Goal: Task Accomplishment & Management: Manage account settings

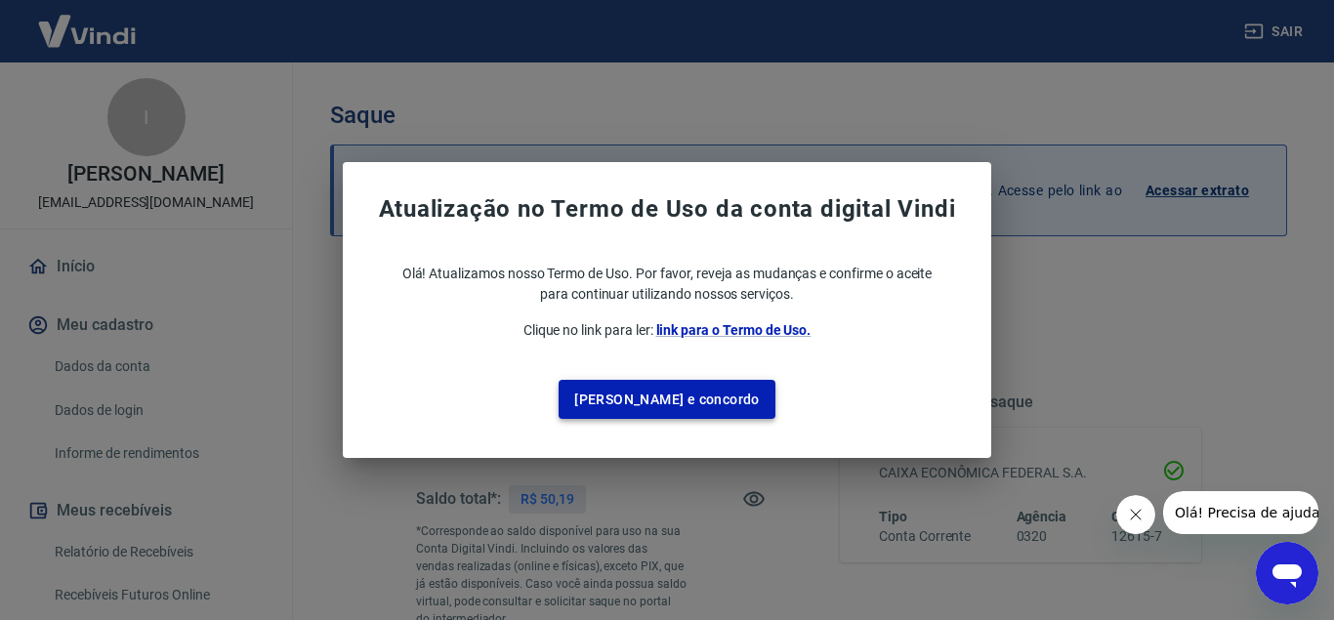
click at [711, 402] on button "Li e concordo" at bounding box center [666, 400] width 217 height 40
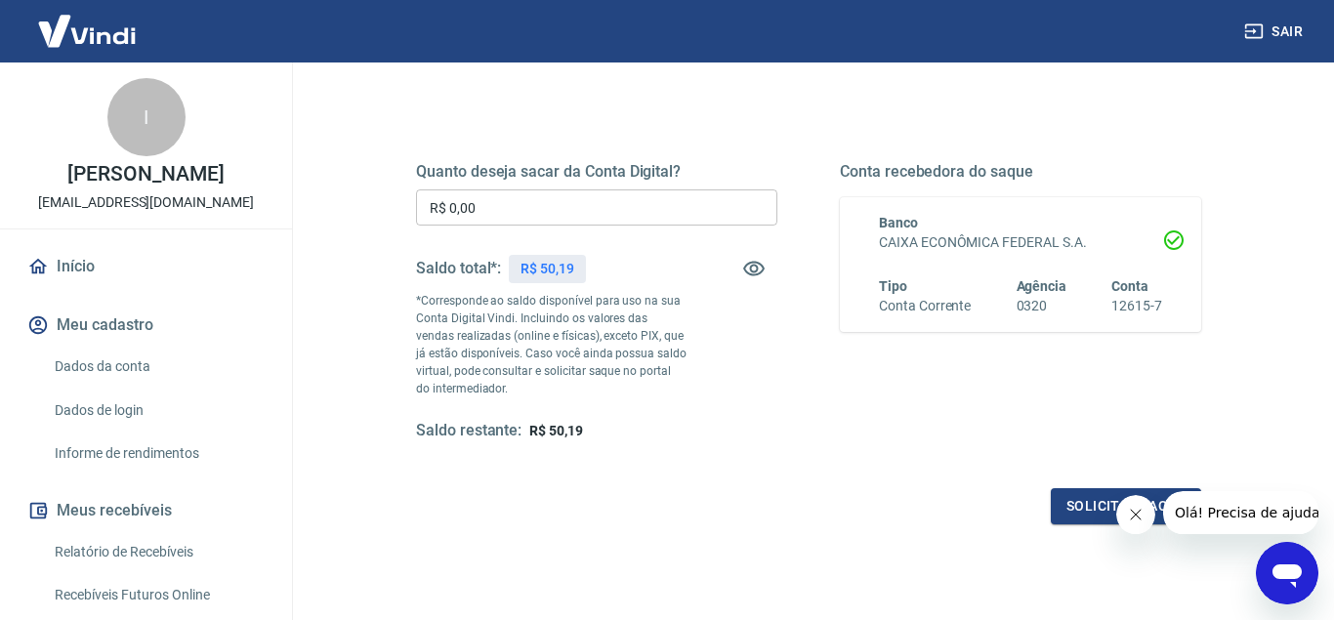
scroll to position [228, 0]
click at [544, 214] on input "R$ 0,00" at bounding box center [596, 209] width 361 height 36
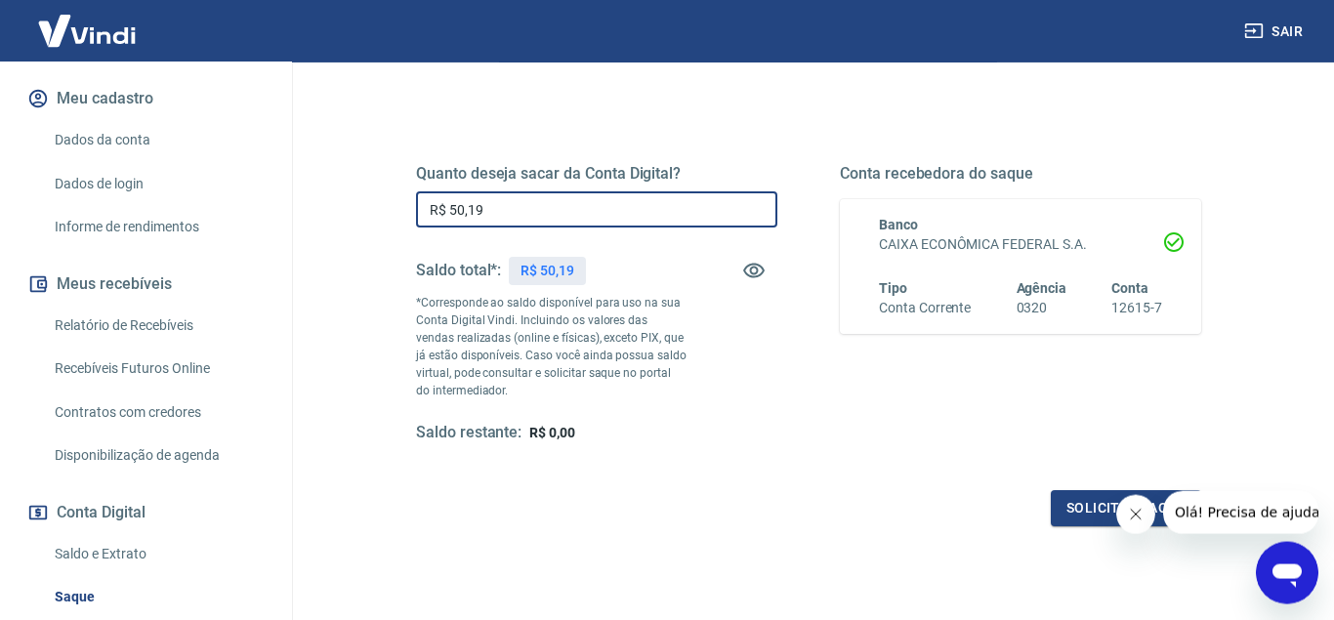
scroll to position [227, 0]
type input "R$ 50,19"
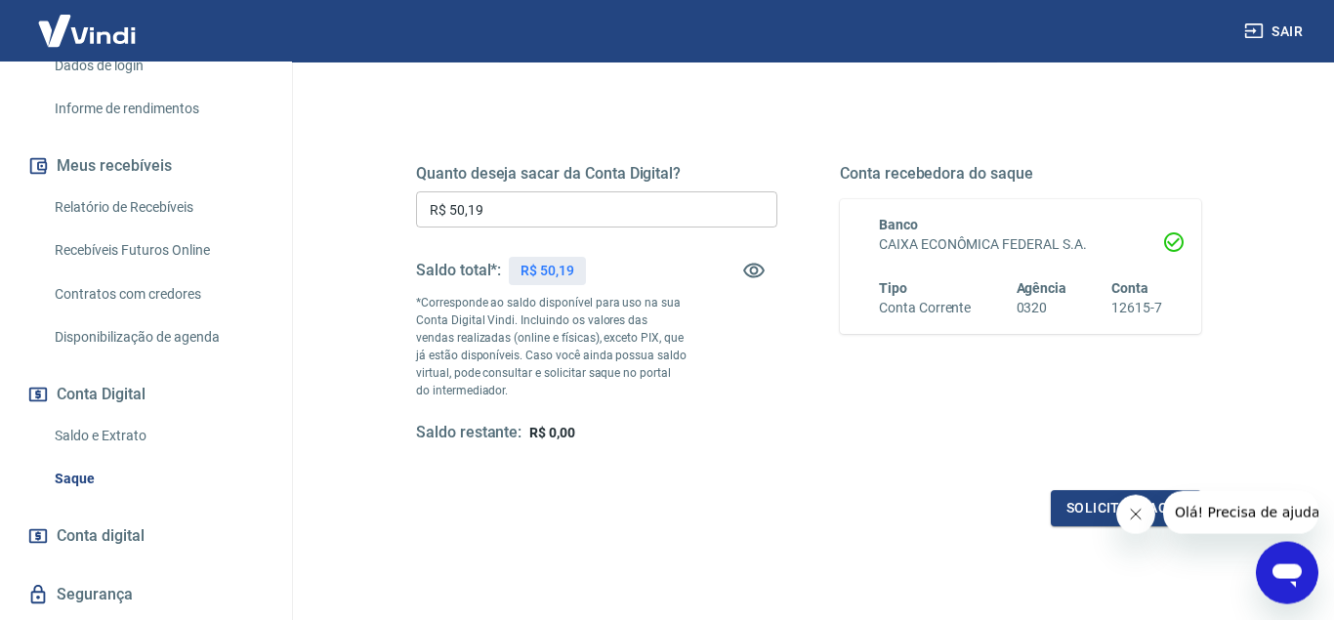
scroll to position [420, 0]
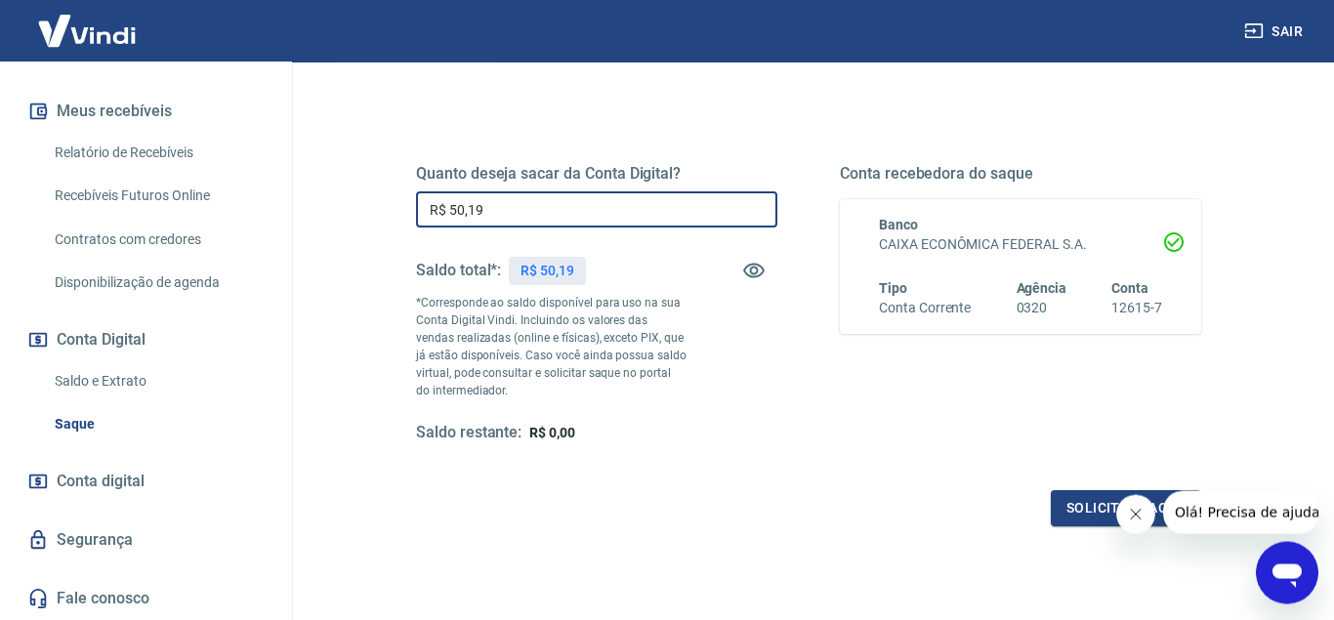
drag, startPoint x: 506, startPoint y: 212, endPoint x: 394, endPoint y: 212, distance: 111.3
click at [416, 212] on input "R$ 50,19" at bounding box center [596, 209] width 361 height 36
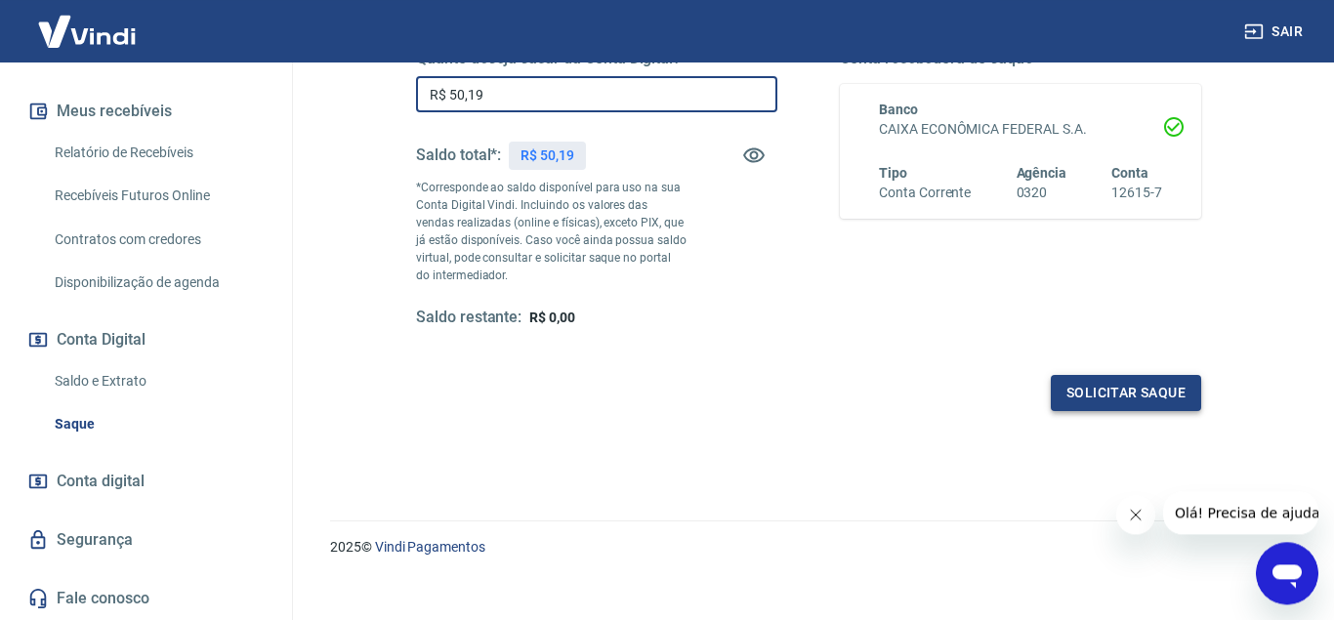
click at [1180, 395] on button "Solicitar saque" at bounding box center [1126, 393] width 150 height 36
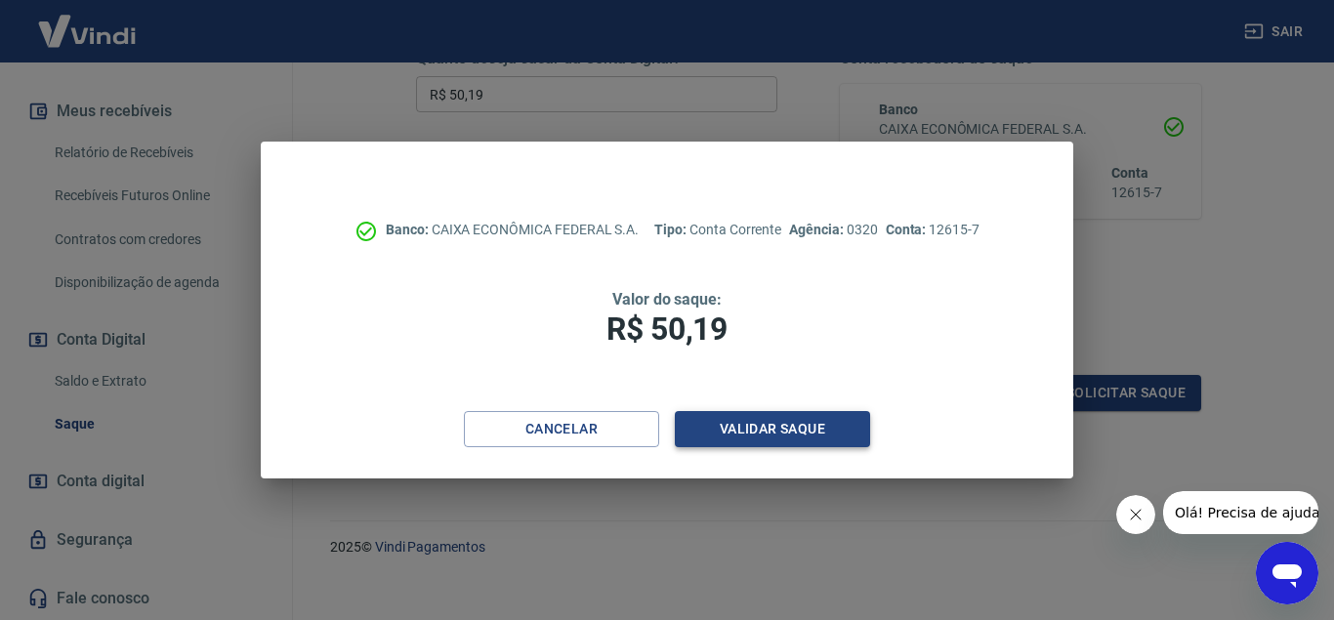
click at [809, 433] on button "Validar saque" at bounding box center [772, 429] width 195 height 36
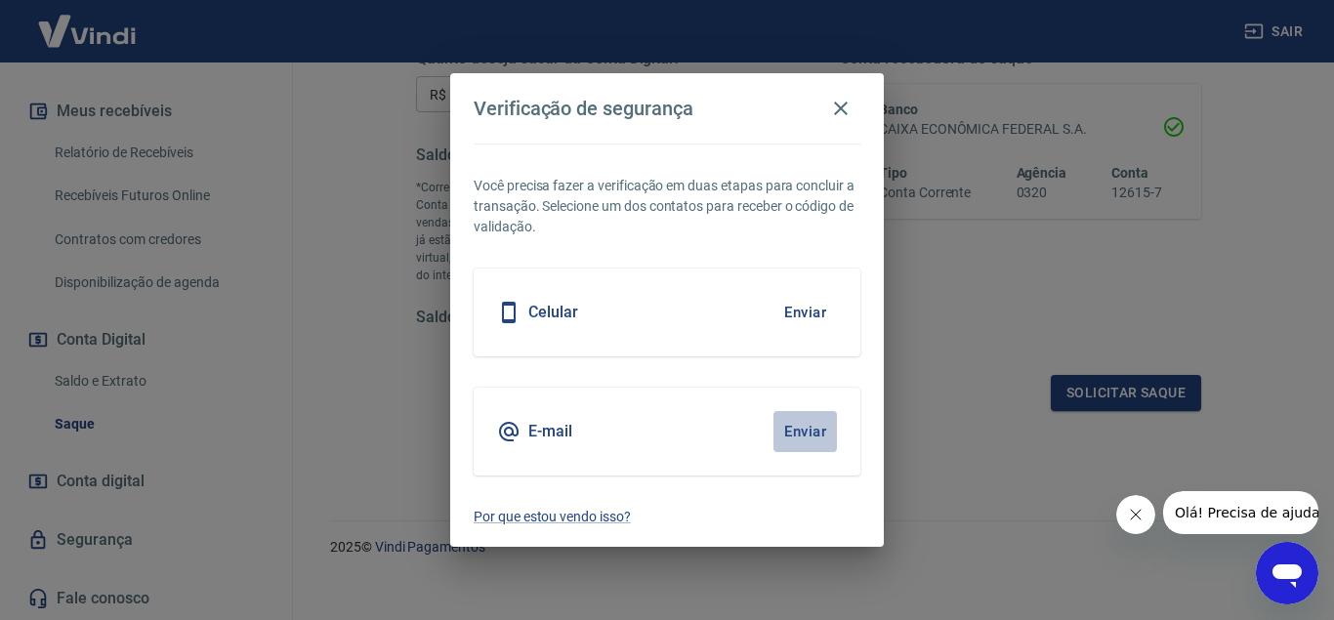
click at [806, 431] on button "Enviar" at bounding box center [804, 431] width 63 height 41
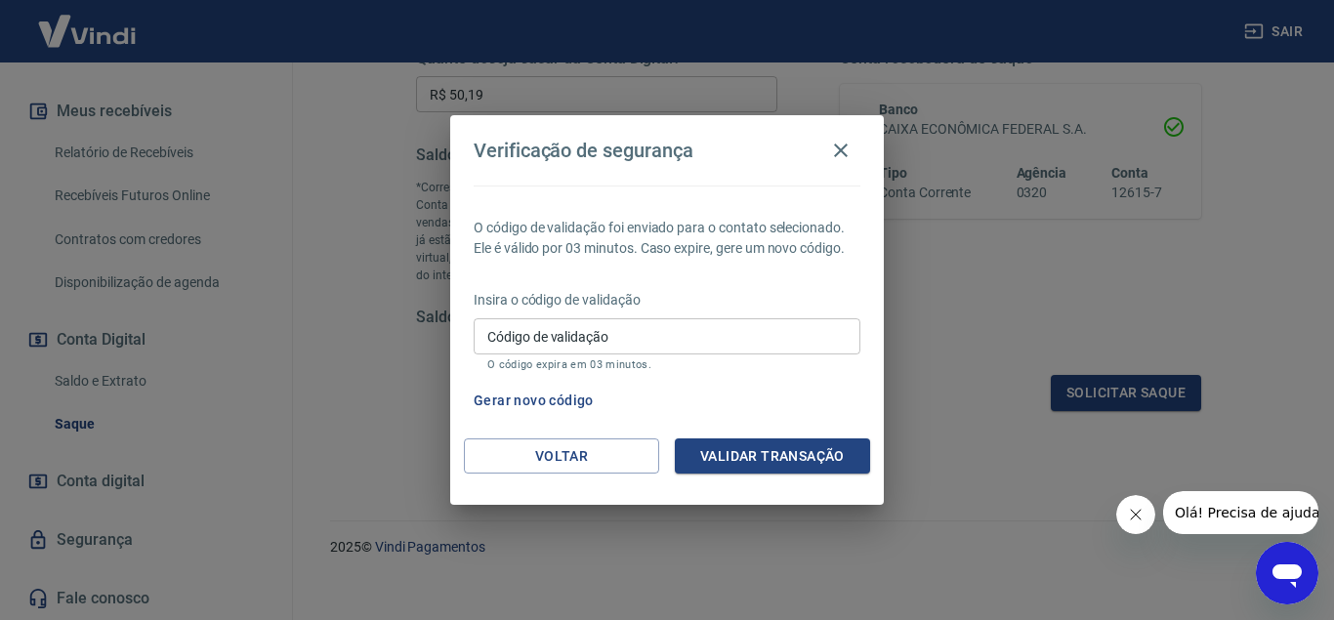
click at [623, 338] on input "Código de validação" at bounding box center [667, 336] width 387 height 36
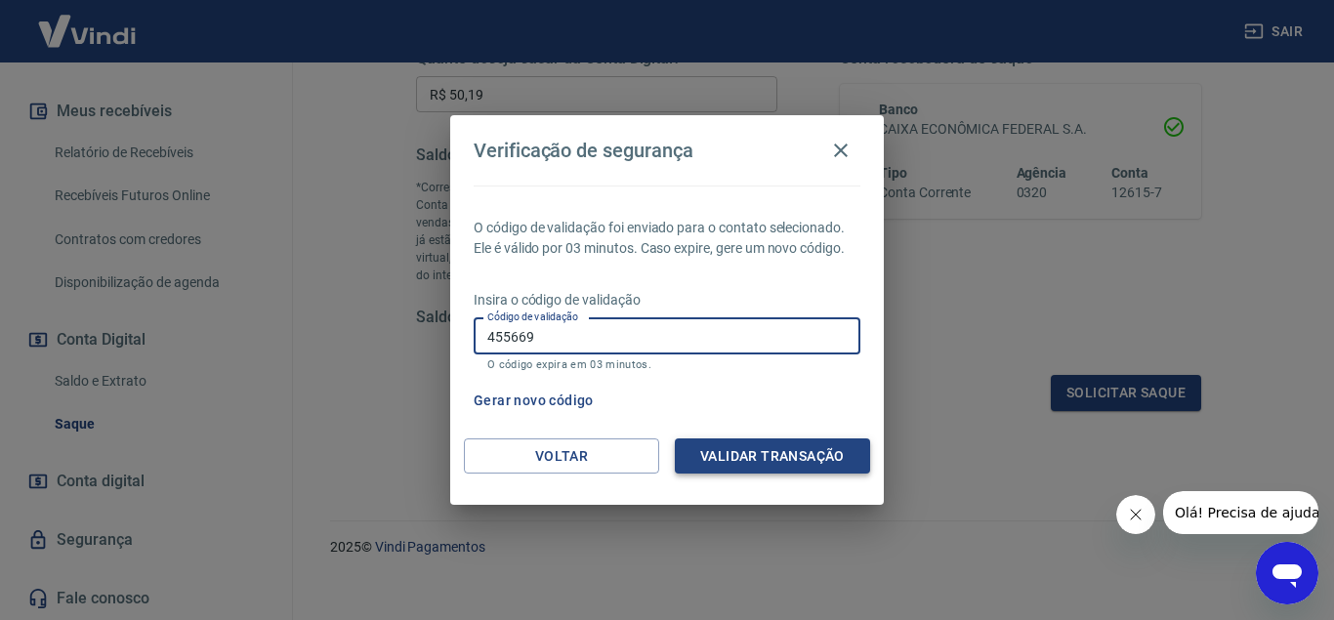
type input "455669"
click at [713, 459] on button "Validar transação" at bounding box center [772, 456] width 195 height 36
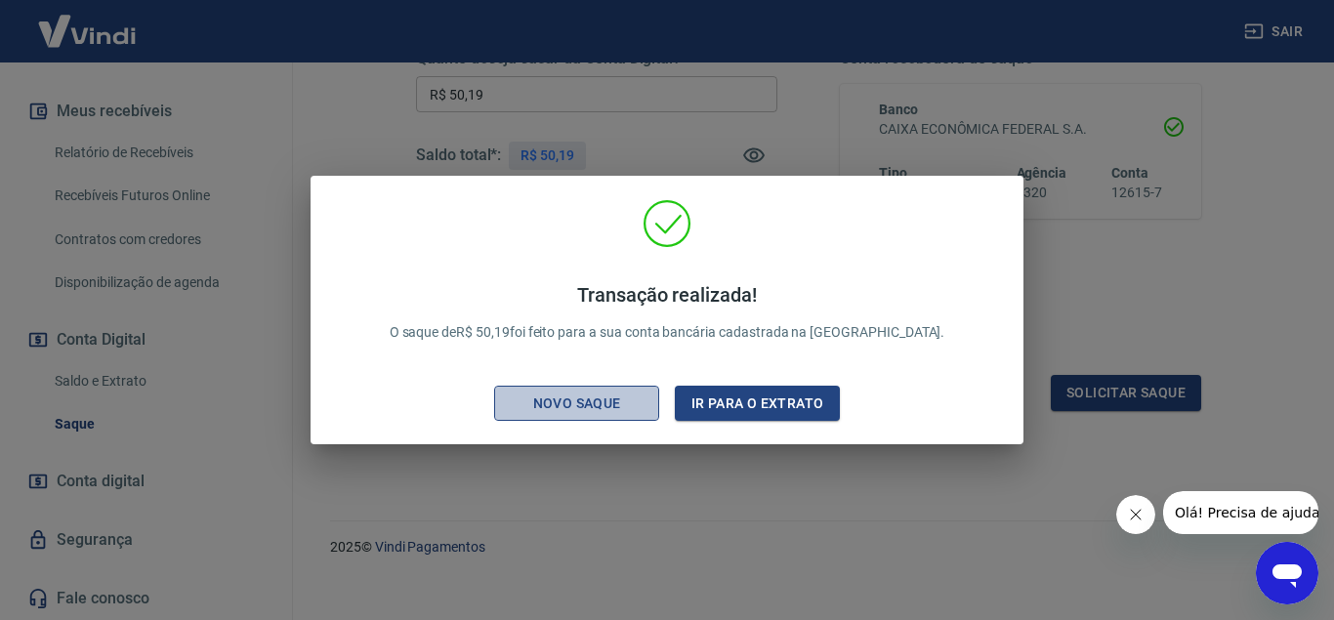
click at [594, 397] on div "Novo saque" at bounding box center [577, 404] width 135 height 24
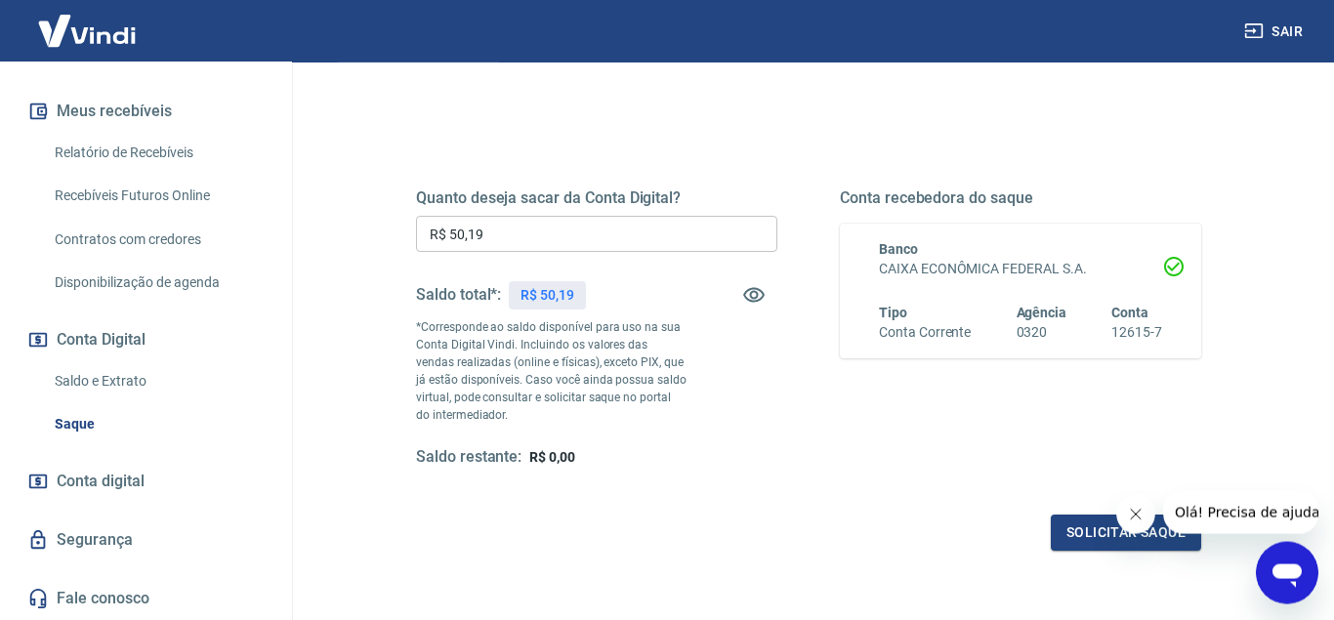
scroll to position [219, 0]
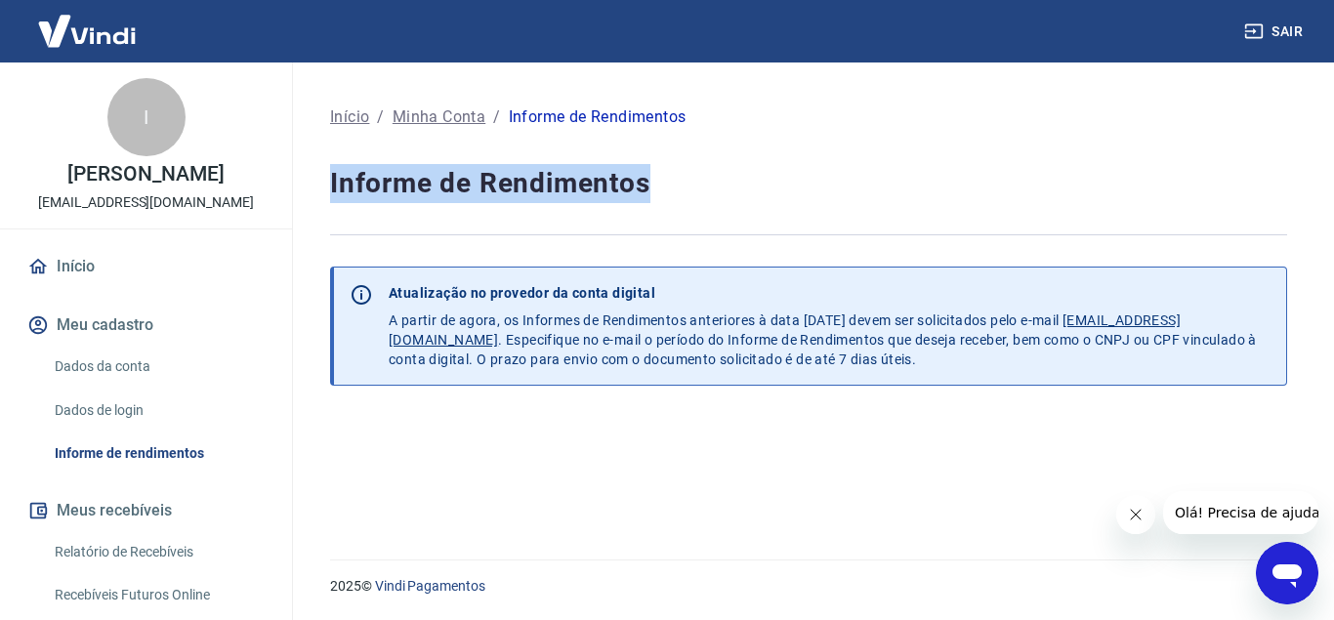
drag, startPoint x: 1333, startPoint y: 111, endPoint x: 1333, endPoint y: 188, distance: 77.1
click at [1333, 188] on div "Início / Minha Conta / Informe de Rendimentos Informe de Rendimentos Atualizaçã…" at bounding box center [808, 299] width 1051 height 474
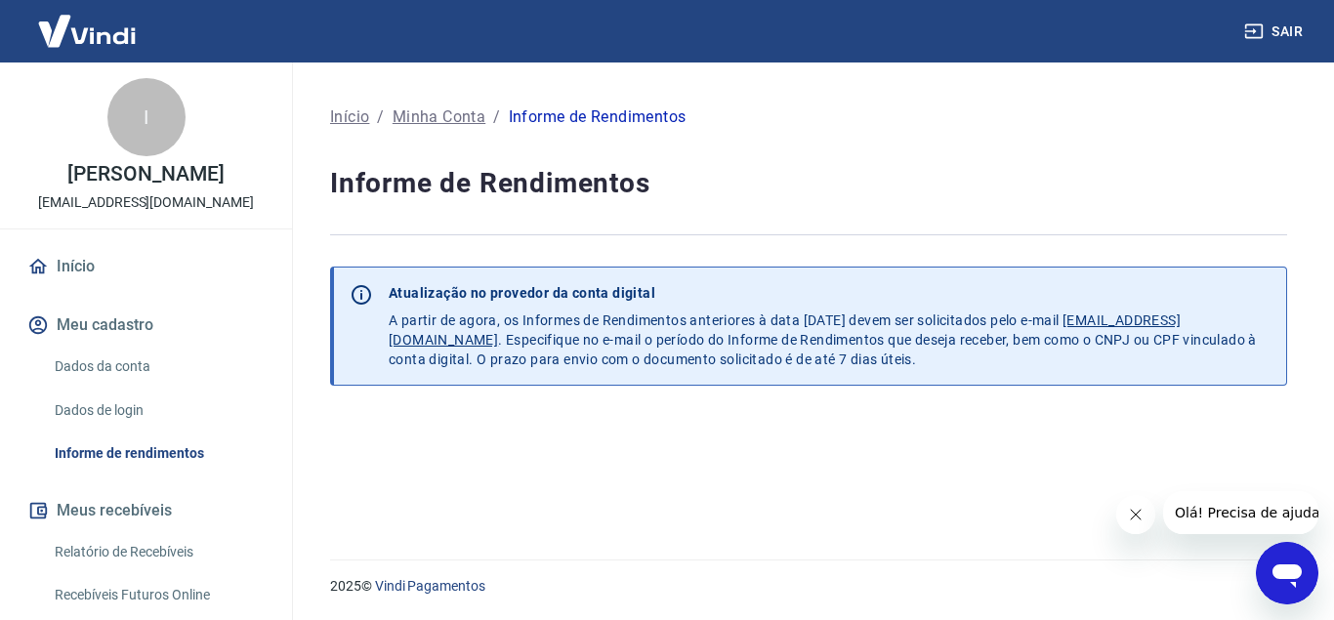
click at [687, 314] on p "Atualização no provedor da conta digital A partir de agora, os Informes de Rend…" at bounding box center [830, 326] width 882 height 86
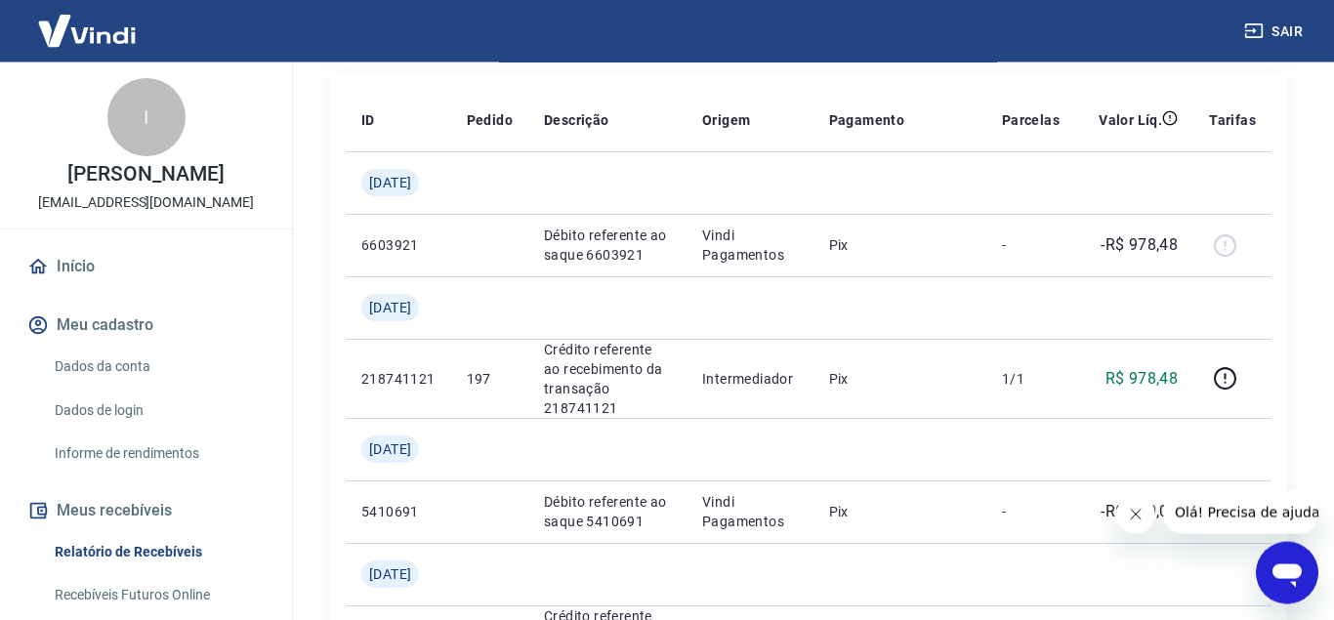
scroll to position [349, 0]
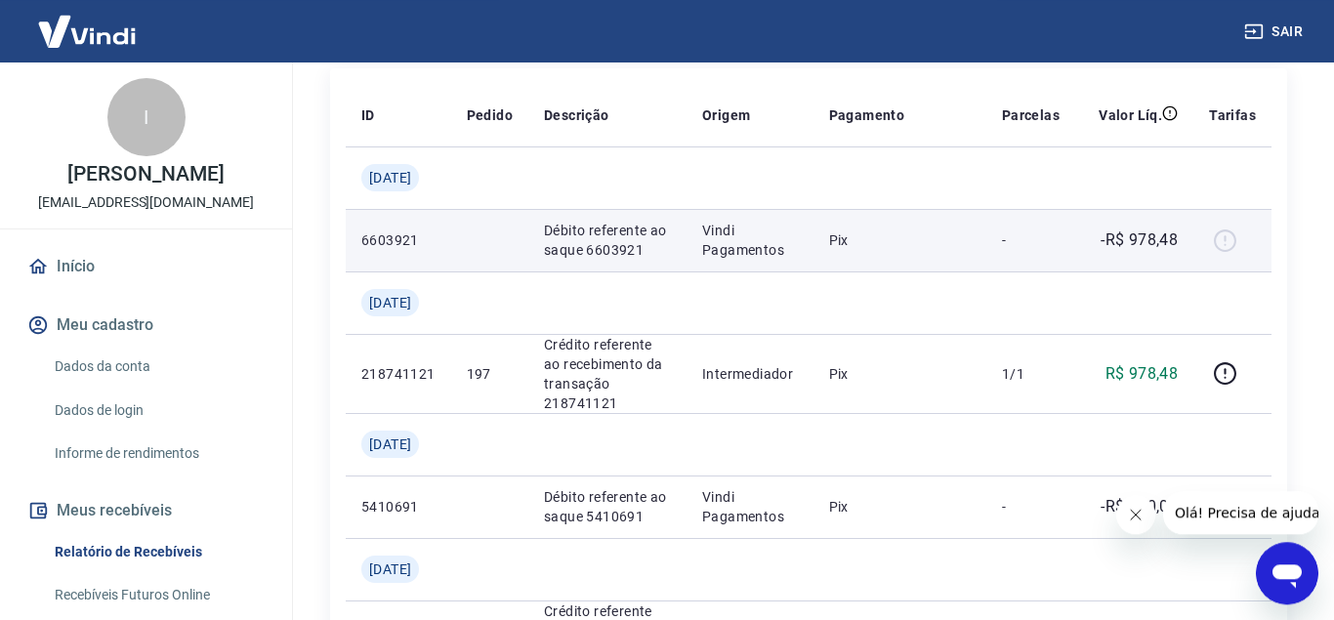
click at [1229, 256] on div at bounding box center [1232, 240] width 47 height 31
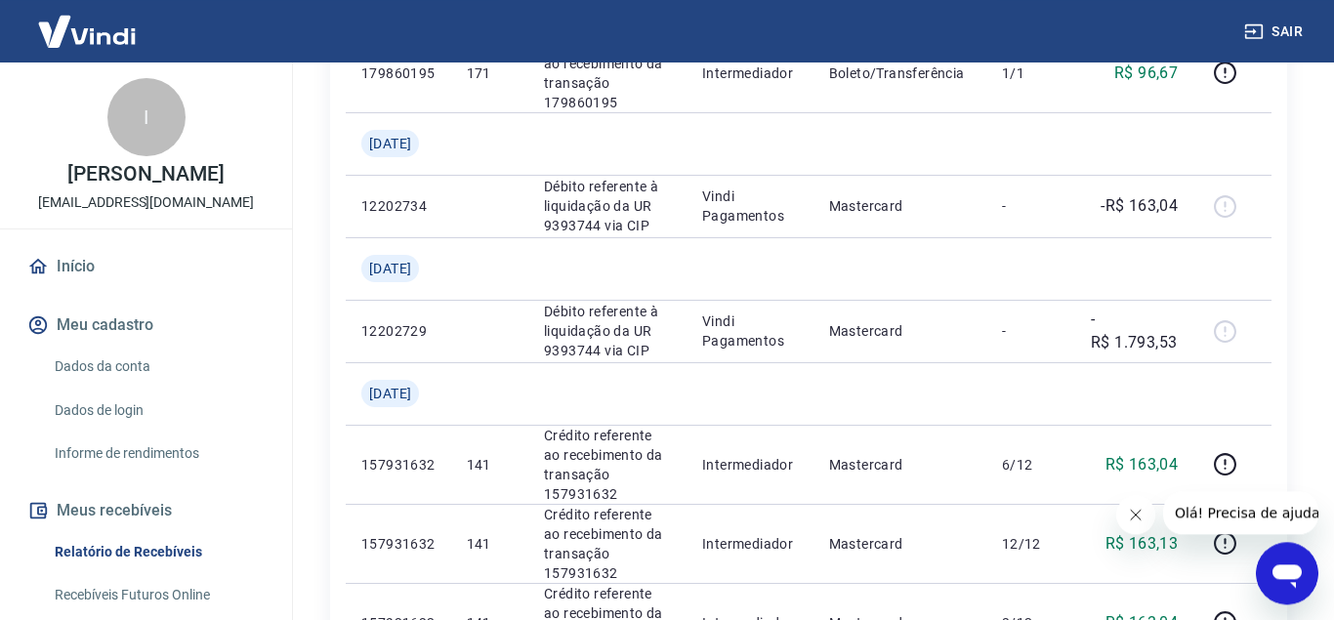
scroll to position [1128, 0]
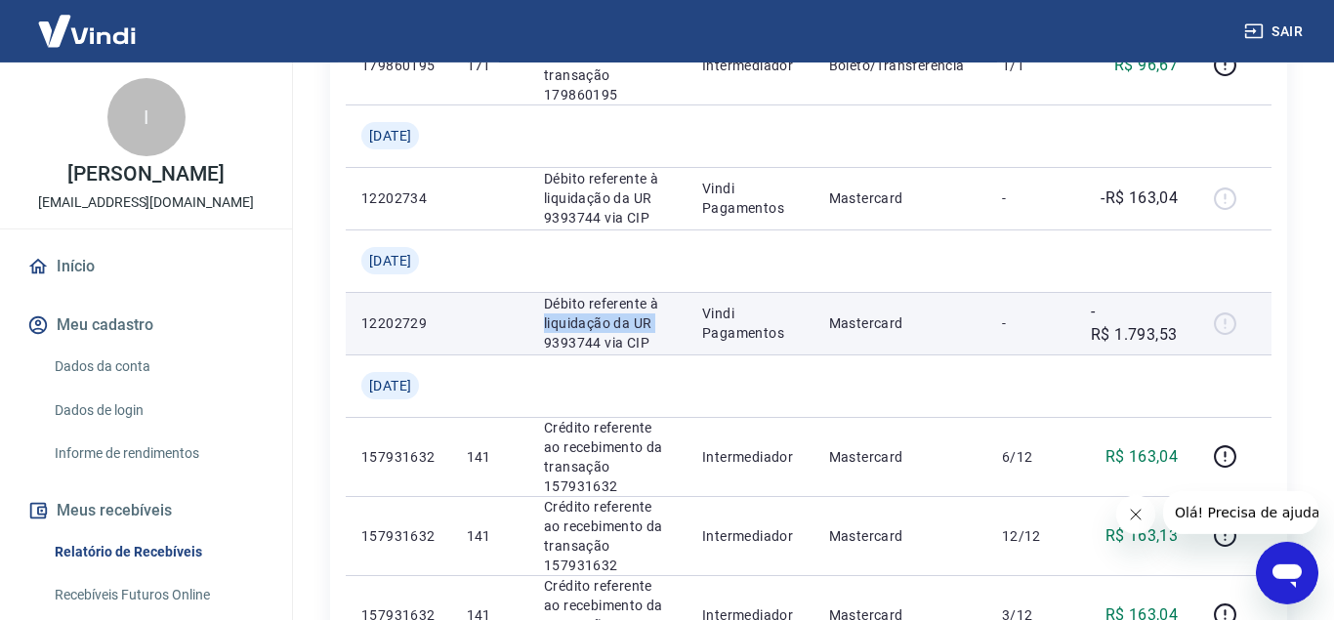
drag, startPoint x: 559, startPoint y: 291, endPoint x: 679, endPoint y: 293, distance: 119.1
click at [679, 293] on td "Débito referente à liquidação da UR 9393744 via CIP" at bounding box center [607, 323] width 158 height 62
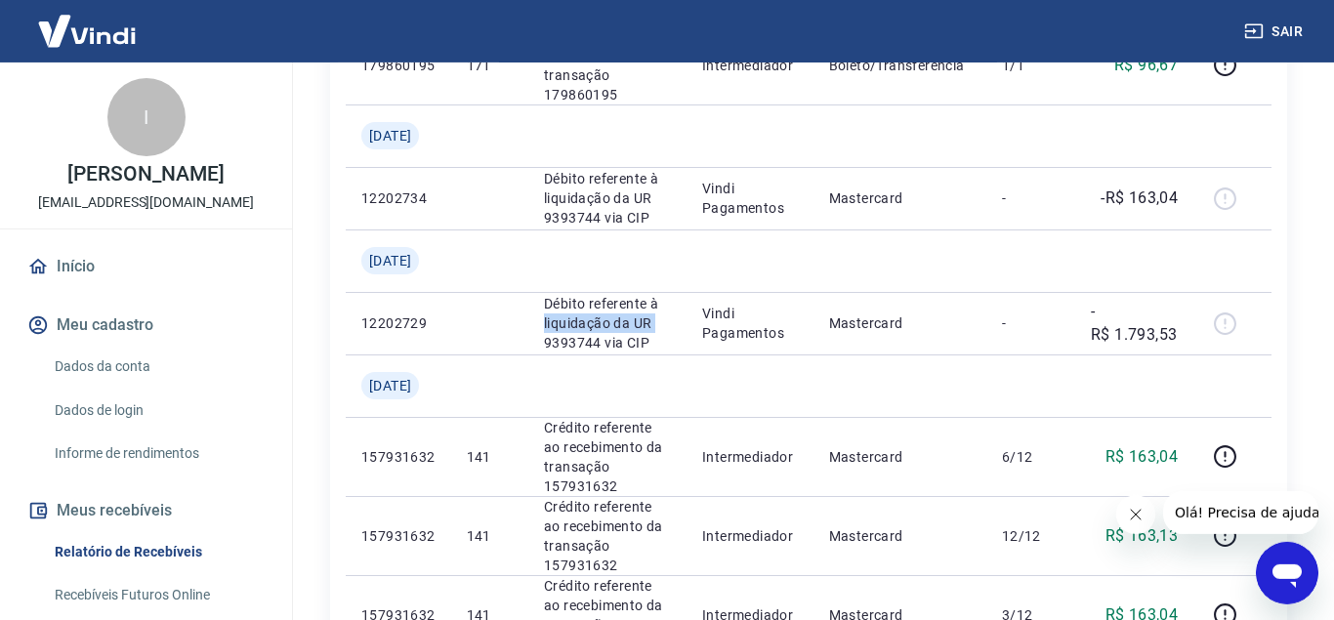
copy p "liquidação da UR"
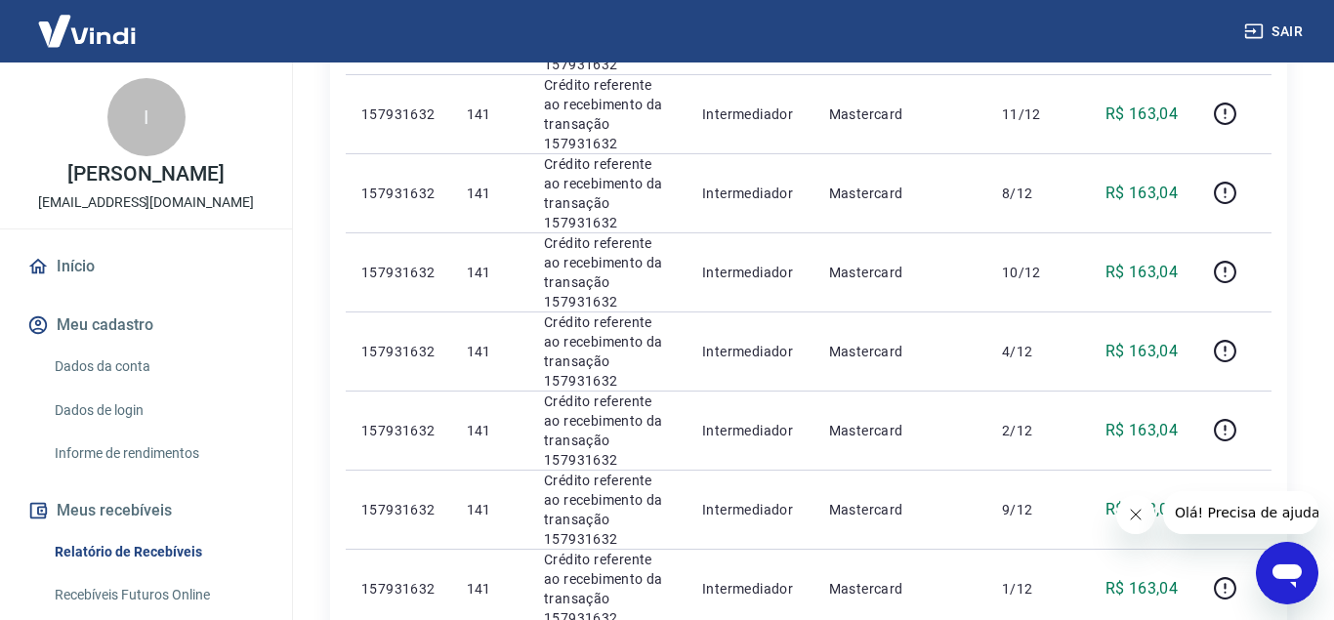
scroll to position [1965, 0]
